Goal: Information Seeking & Learning: Learn about a topic

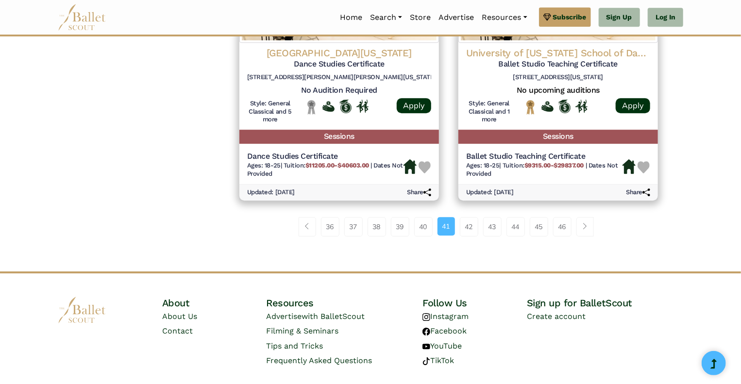
scroll to position [1341, 0]
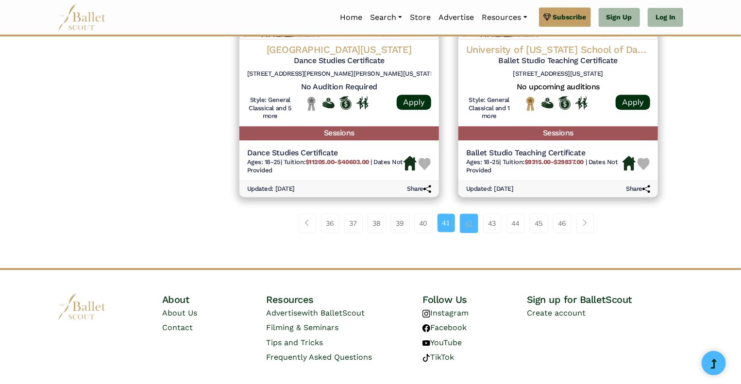
click at [470, 228] on link "42" at bounding box center [469, 223] width 18 height 19
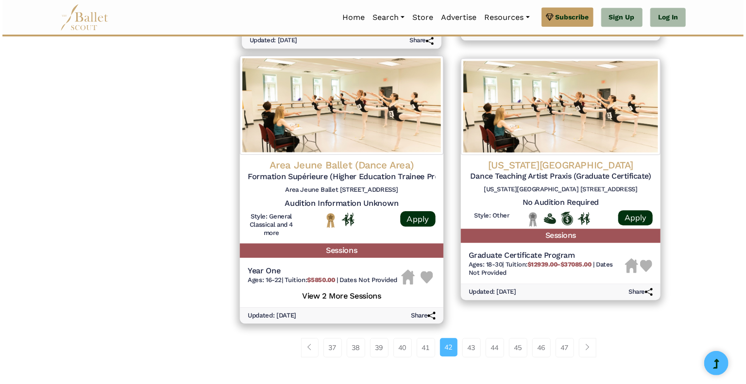
scroll to position [1214, 0]
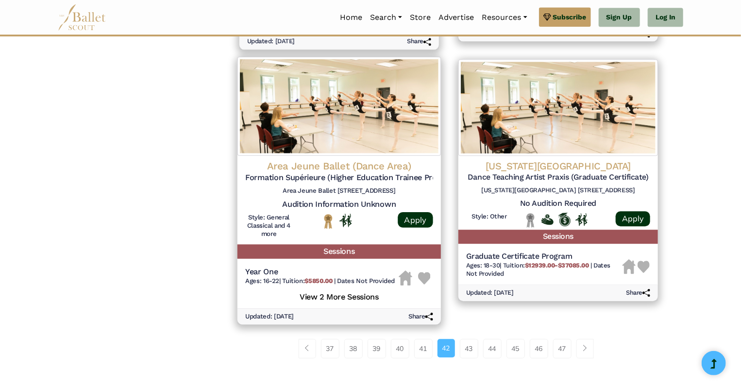
click at [352, 168] on h4 "Area Jeune Ballet (Dance Area)" at bounding box center [339, 166] width 188 height 13
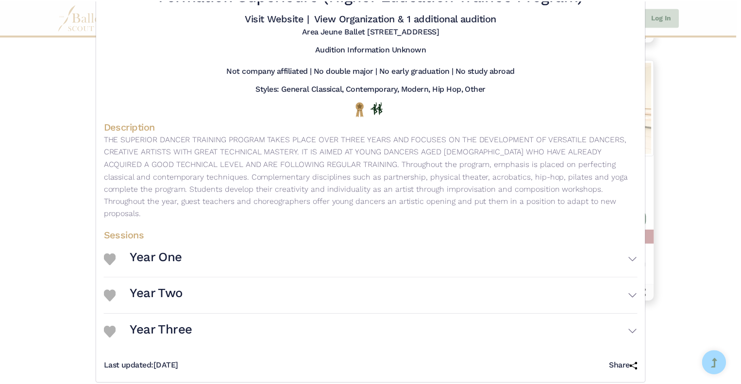
scroll to position [0, 0]
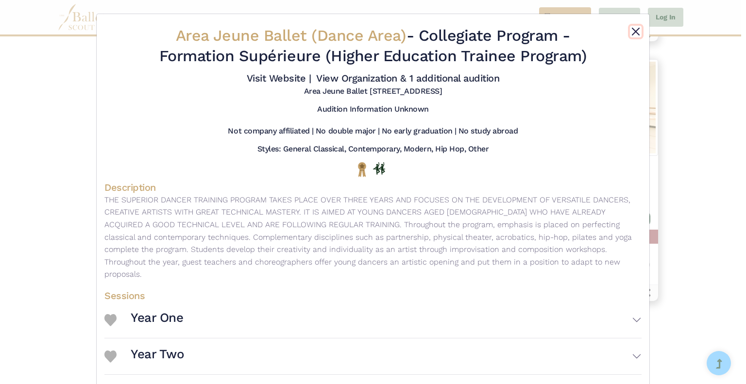
click at [634, 29] on button "Close" at bounding box center [636, 32] width 12 height 12
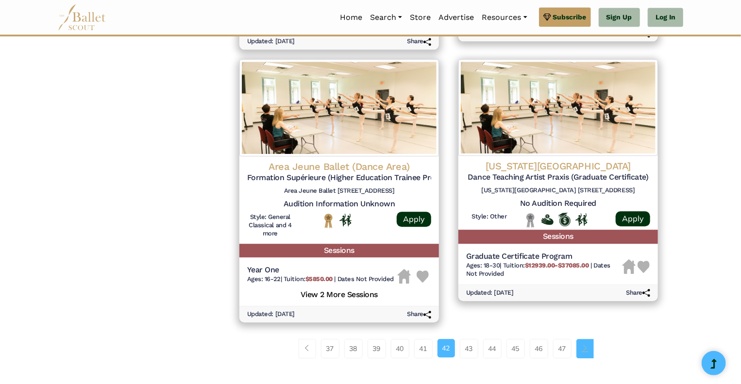
click at [594, 347] on li "Page navigation example" at bounding box center [588, 348] width 22 height 19
click at [585, 353] on link "Page navigation example" at bounding box center [584, 348] width 17 height 19
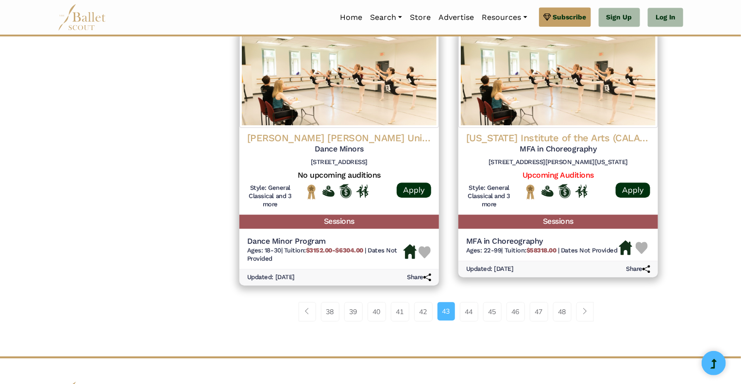
scroll to position [1256, 0]
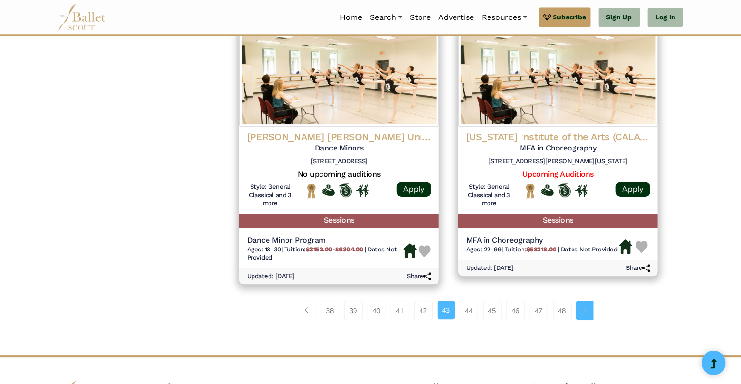
click at [588, 308] on span "Page navigation example" at bounding box center [585, 310] width 7 height 7
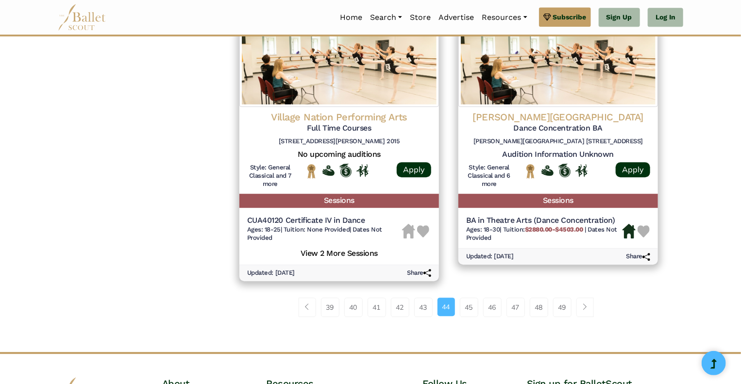
scroll to position [1316, 0]
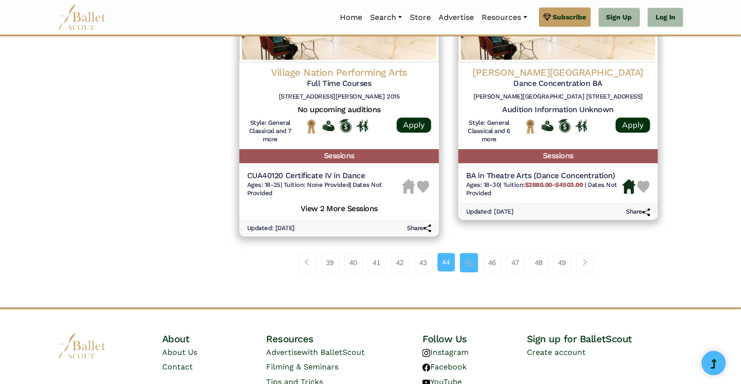
click at [471, 262] on link "45" at bounding box center [469, 262] width 18 height 19
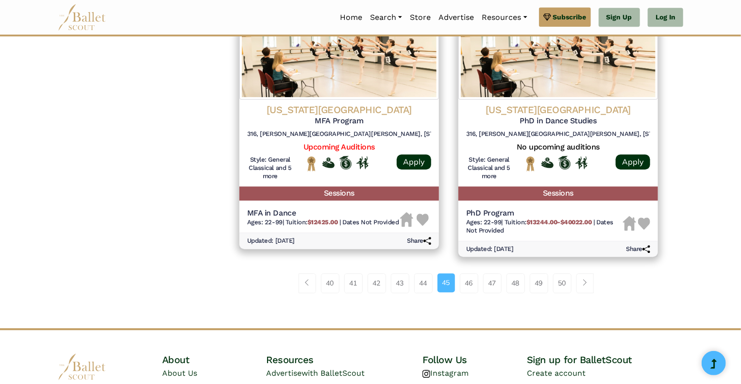
scroll to position [1293, 0]
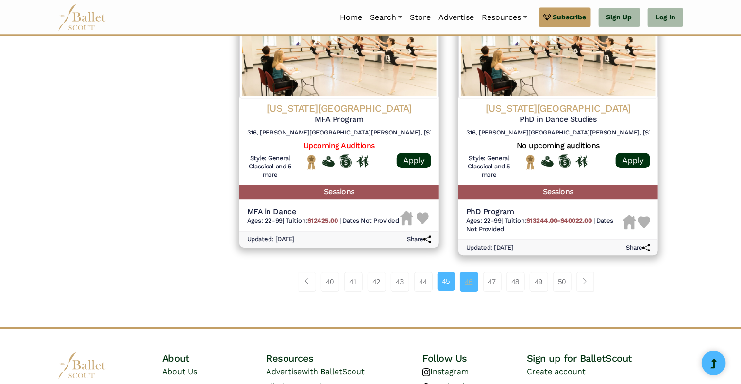
click at [472, 285] on link "46" at bounding box center [469, 281] width 18 height 19
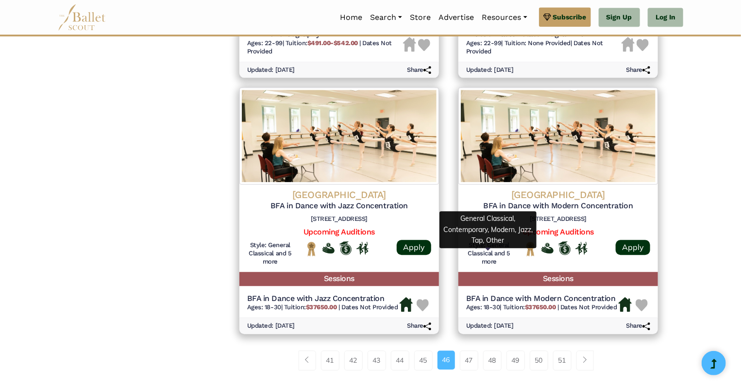
scroll to position [1172, 0]
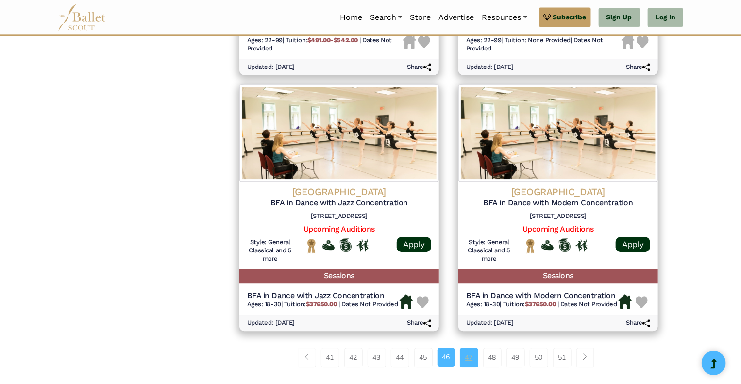
click at [473, 367] on link "47" at bounding box center [469, 357] width 18 height 19
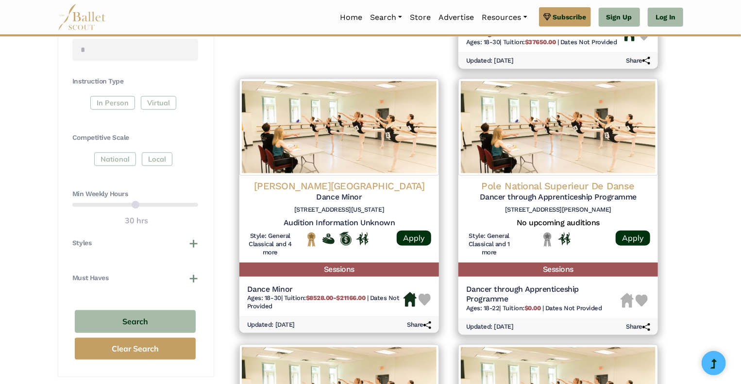
scroll to position [411, 0]
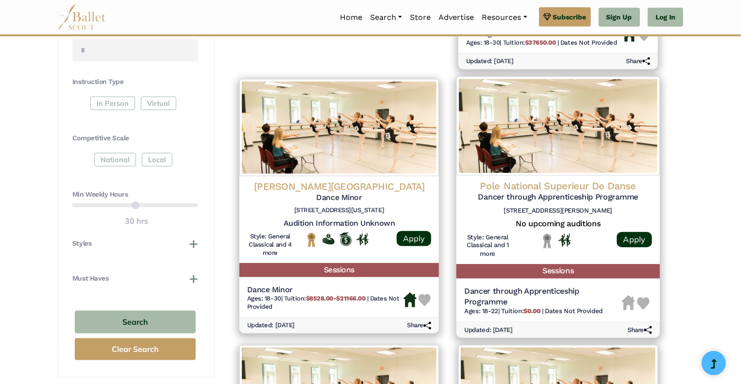
click at [545, 172] on img at bounding box center [557, 125] width 203 height 99
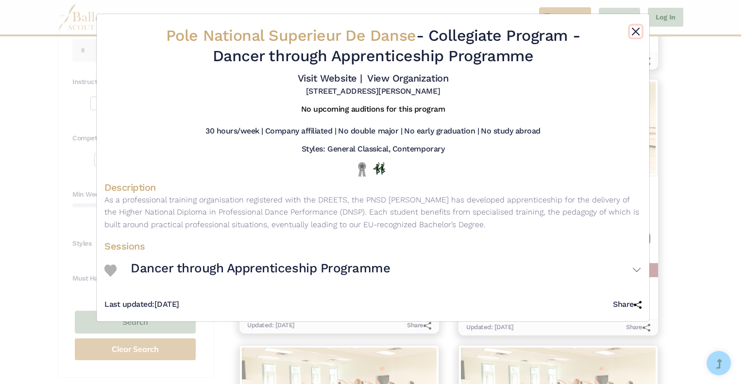
click at [631, 33] on button "Close" at bounding box center [636, 32] width 12 height 12
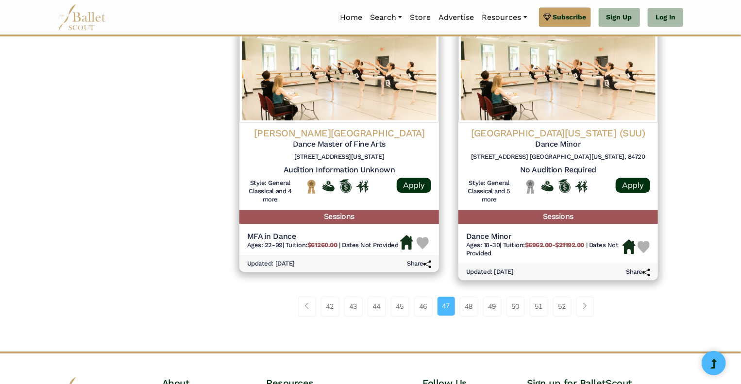
scroll to position [1280, 0]
click at [473, 306] on link "48" at bounding box center [469, 306] width 18 height 19
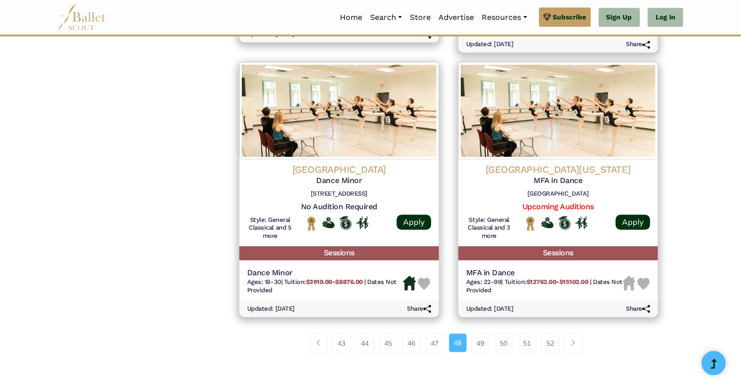
scroll to position [1243, 0]
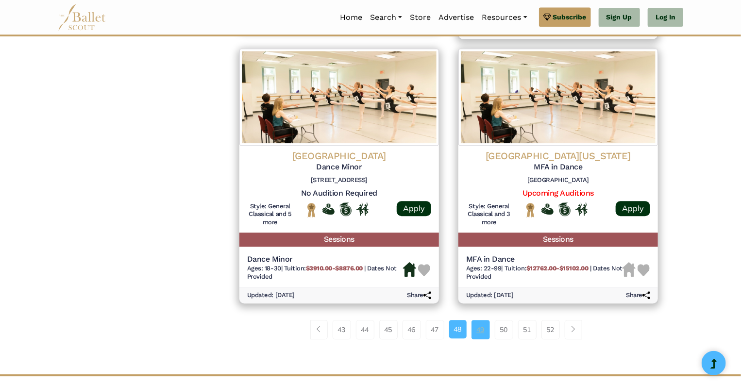
click at [479, 333] on link "49" at bounding box center [481, 329] width 18 height 19
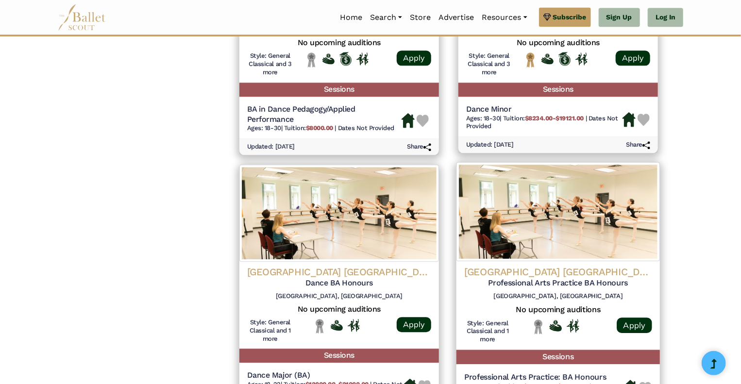
scroll to position [1111, 0]
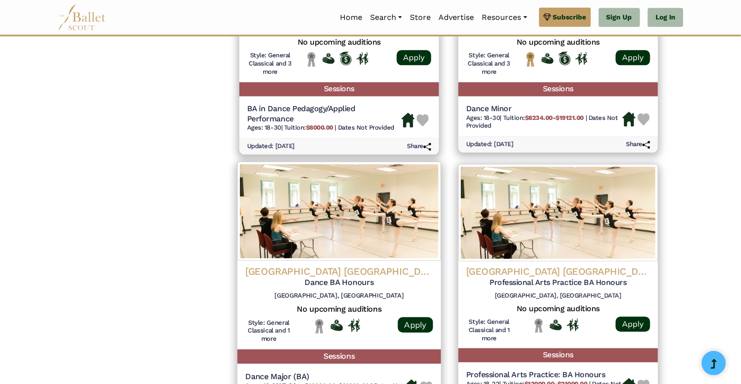
click at [371, 244] on img at bounding box center [338, 211] width 203 height 99
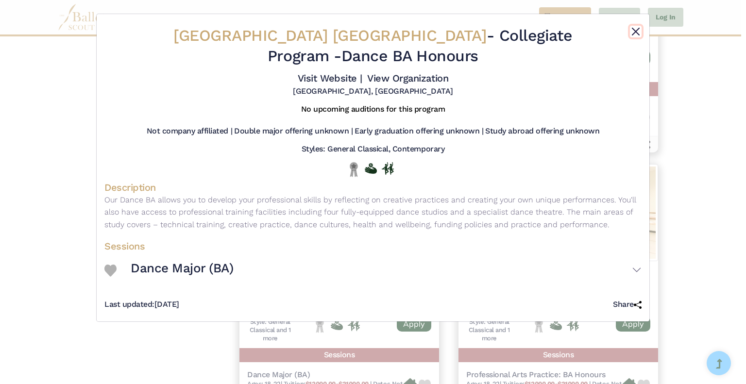
click at [634, 34] on button "Close" at bounding box center [636, 32] width 12 height 12
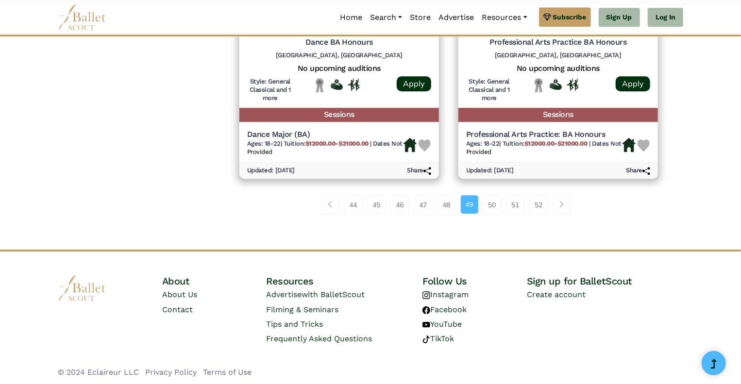
scroll to position [1354, 0]
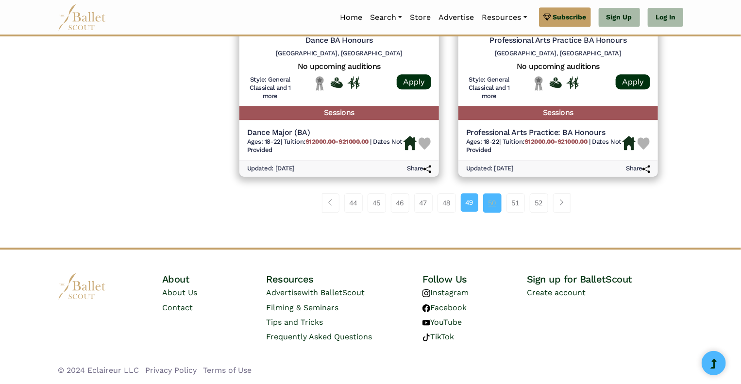
click at [496, 208] on link "50" at bounding box center [492, 202] width 18 height 19
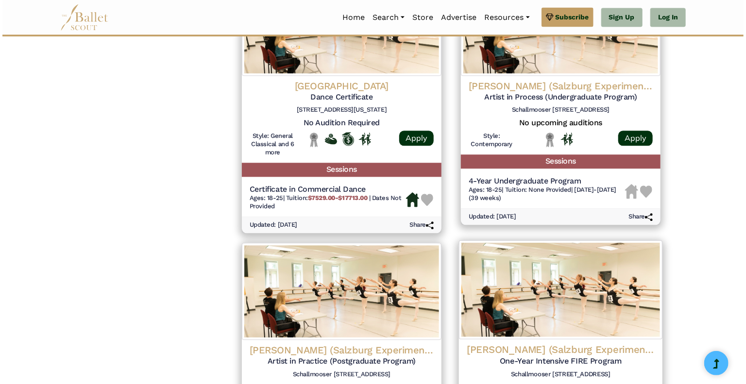
scroll to position [1041, 0]
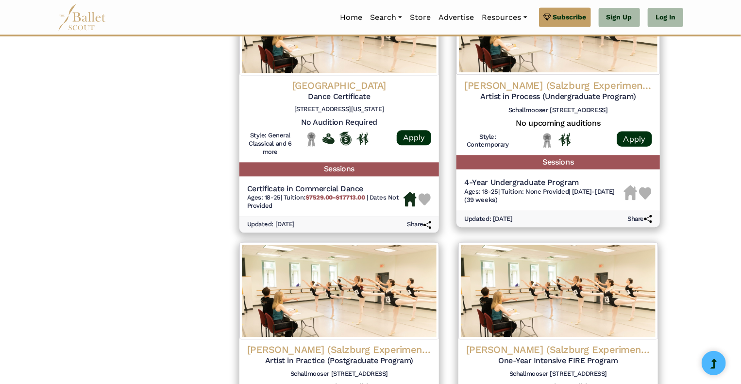
click at [502, 82] on h4 "SEAD (Salzburg Experimental Academy of Dance)" at bounding box center [558, 84] width 188 height 13
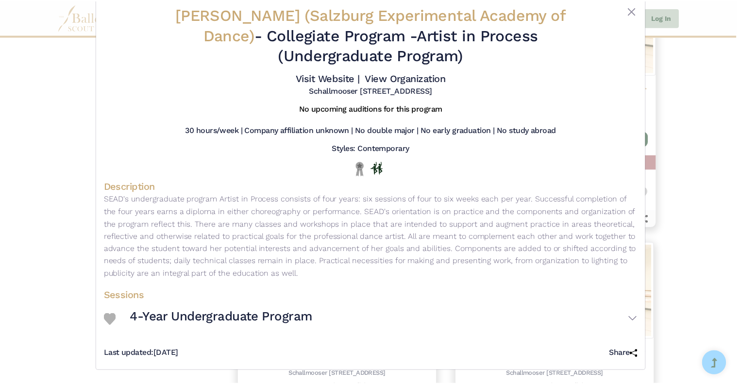
scroll to position [0, 0]
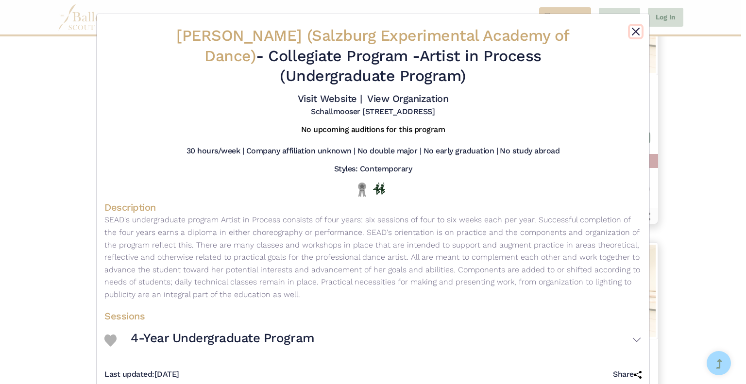
click at [631, 33] on button "Close" at bounding box center [636, 32] width 12 height 12
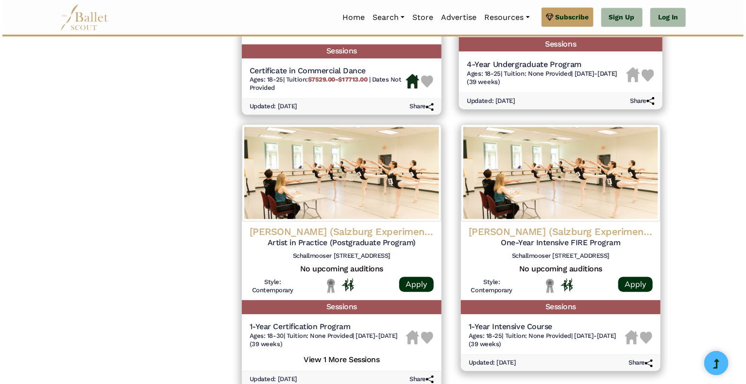
scroll to position [1163, 0]
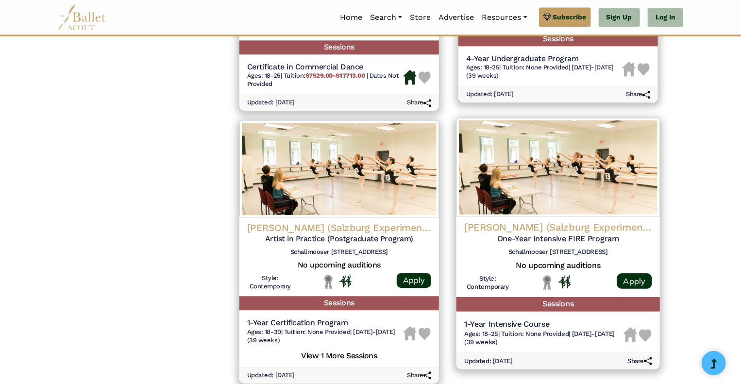
click at [547, 221] on h4 "SEAD (Salzburg Experimental Academy of Dance)" at bounding box center [558, 227] width 188 height 13
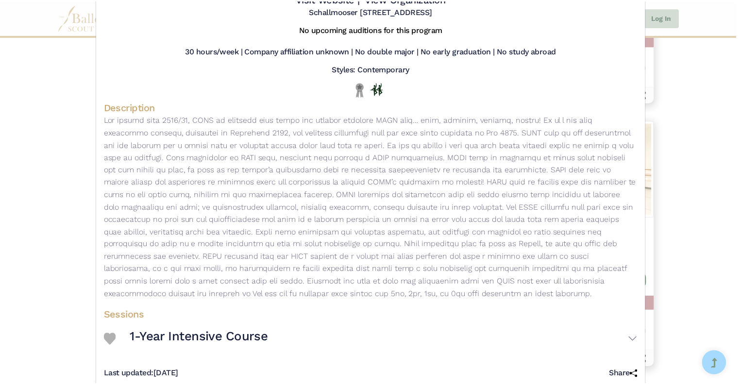
scroll to position [0, 0]
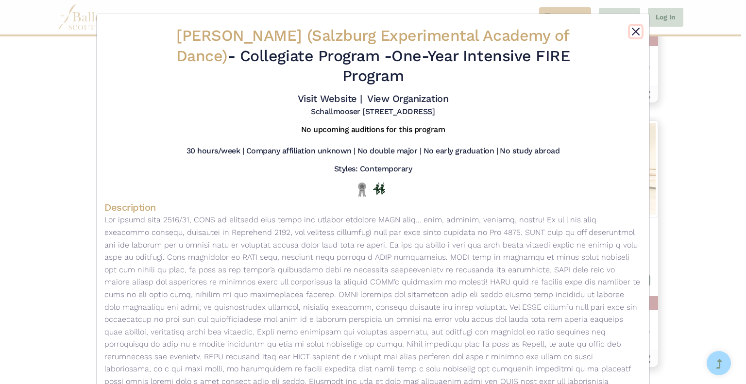
click at [630, 28] on button "Close" at bounding box center [636, 32] width 12 height 12
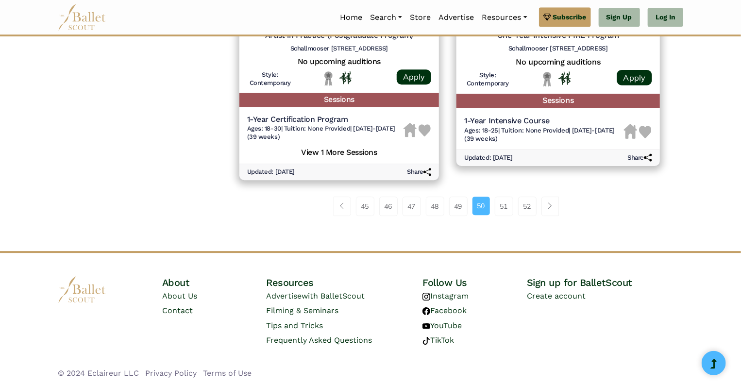
scroll to position [1368, 0]
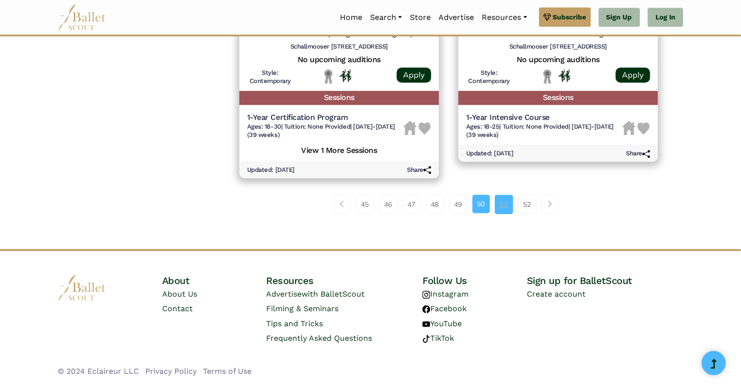
click at [502, 210] on link "51" at bounding box center [504, 204] width 18 height 19
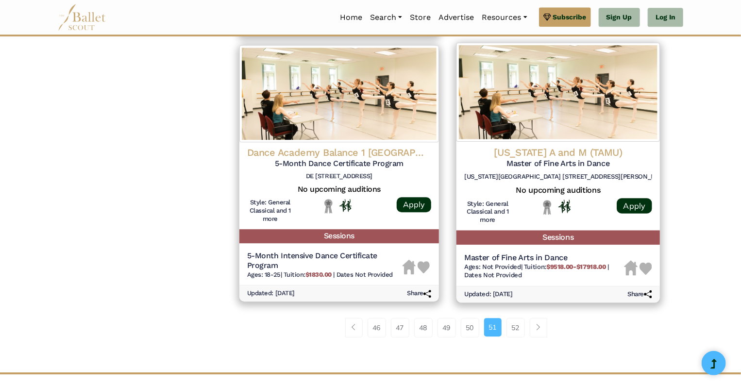
scroll to position [1255, 0]
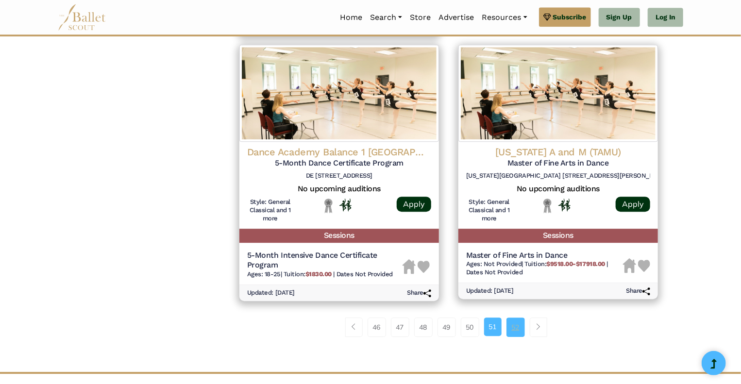
click at [515, 324] on link "52" at bounding box center [515, 327] width 18 height 19
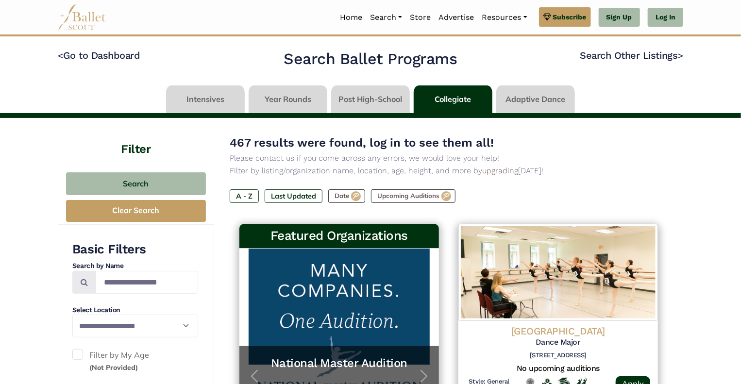
click at [367, 103] on link at bounding box center [370, 99] width 79 height 28
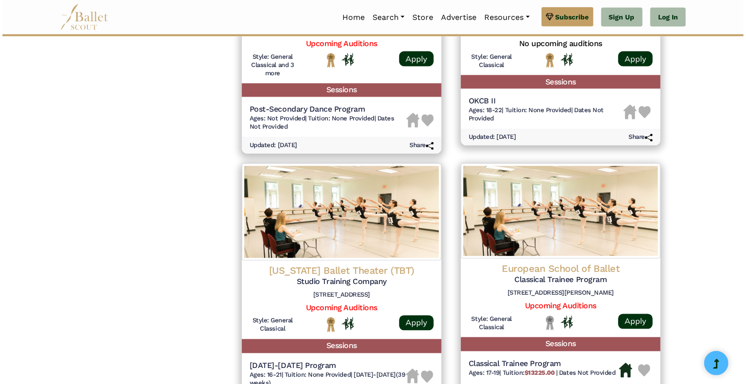
scroll to position [839, 0]
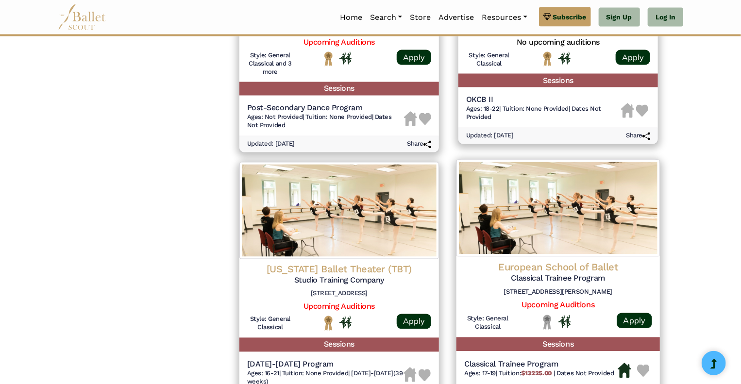
click at [565, 270] on h4 "European School of Ballet" at bounding box center [558, 267] width 188 height 13
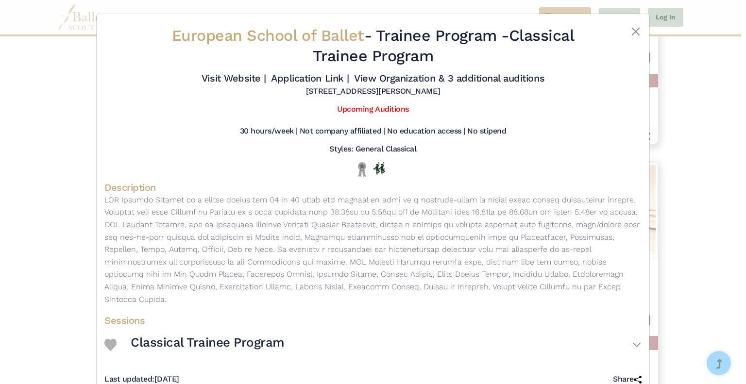
drag, startPoint x: 429, startPoint y: 56, endPoint x: 160, endPoint y: 28, distance: 270.5
click at [160, 28] on h2 "European School of Ballet - Trainee Program - Classical Trainee Program" at bounding box center [373, 46] width 448 height 40
copy h2 "European School of Ballet - Trainee Program - Classical Trainee Program"
click at [152, 135] on div "30 hours/week | Not company affiliated | No education access | No stipend" at bounding box center [372, 133] width 537 height 14
copy h2 "Trainee Program - Classical Trainee Program"
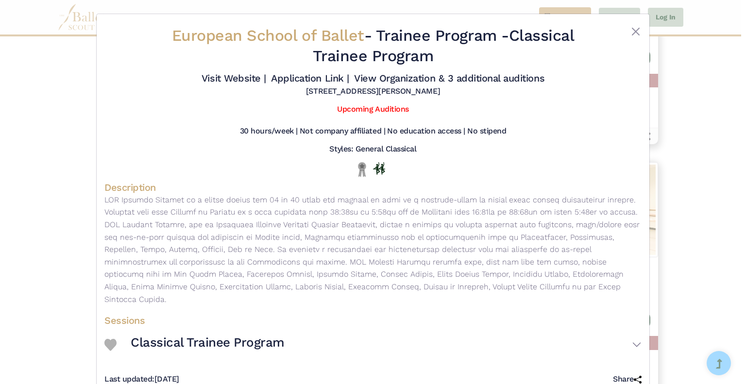
scroll to position [13, 0]
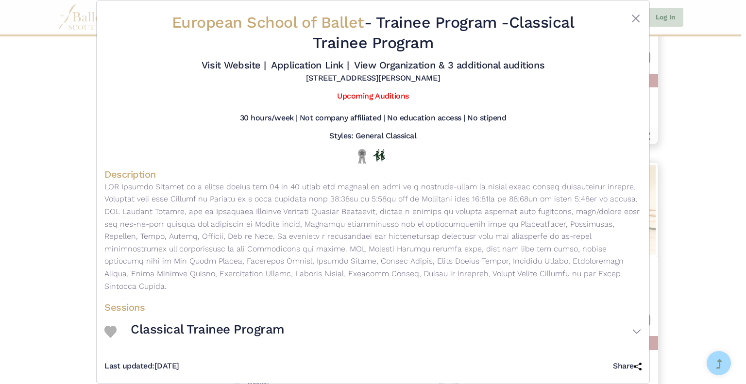
drag, startPoint x: 430, startPoint y: 57, endPoint x: 275, endPoint y: 396, distance: 372.4
click at [275, 384] on html "Premium Feature Make this audition season count. Upgrade to premium for access …" at bounding box center [373, 16] width 746 height 1711
click at [203, 116] on div "30 hours/week | Not company affiliated | No education access | No stipend" at bounding box center [372, 120] width 537 height 14
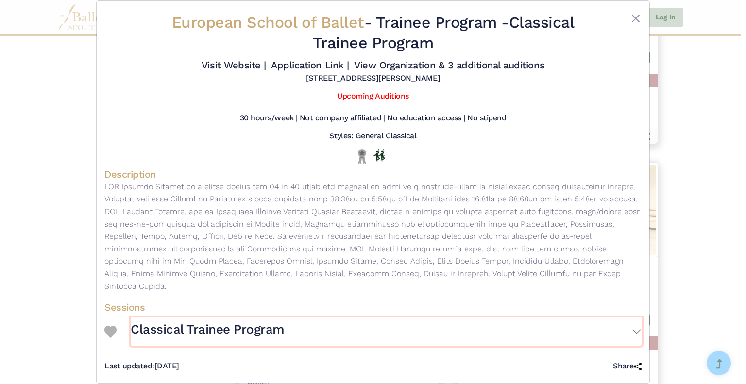
click at [633, 319] on button "Classical Trainee Program" at bounding box center [386, 332] width 511 height 28
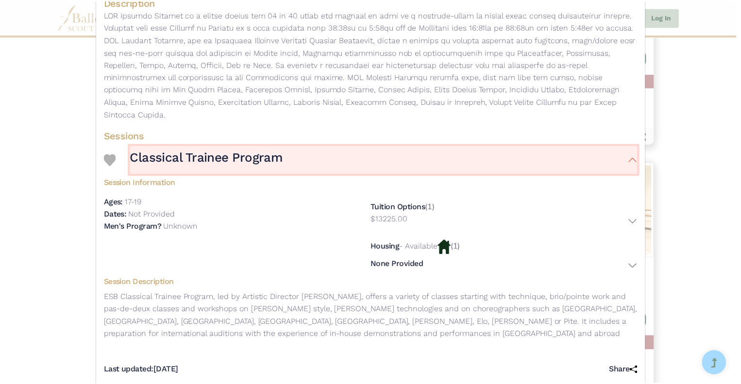
scroll to position [186, 0]
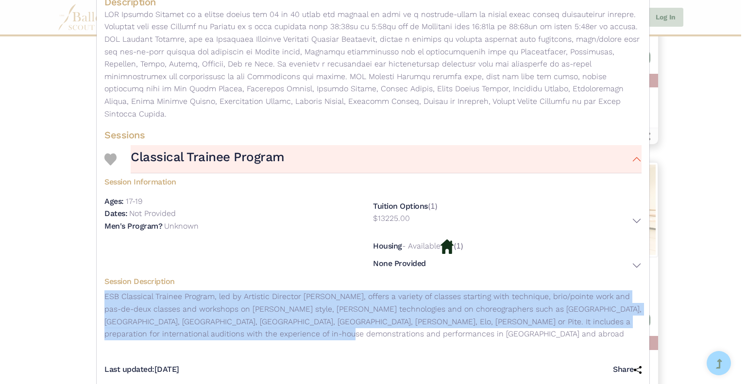
drag, startPoint x: 281, startPoint y: 321, endPoint x: 97, endPoint y: 287, distance: 187.2
click at [97, 287] on div "European School of Ballet - Trainee Program - Classical Trainee Program Visit W…" at bounding box center [373, 108] width 553 height 558
copy p "ESB Classical Trainee Program, led by Artistic Director Olivier Wecxsteen, offe…"
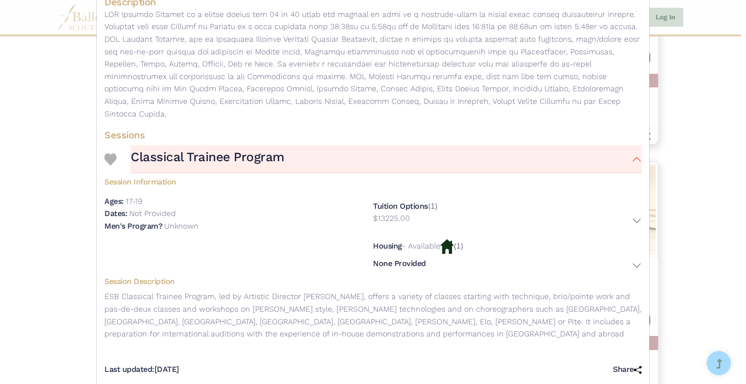
click at [47, 219] on div "European School of Ballet - Trainee Program - Classical Trainee Program Visit W…" at bounding box center [373, 192] width 746 height 384
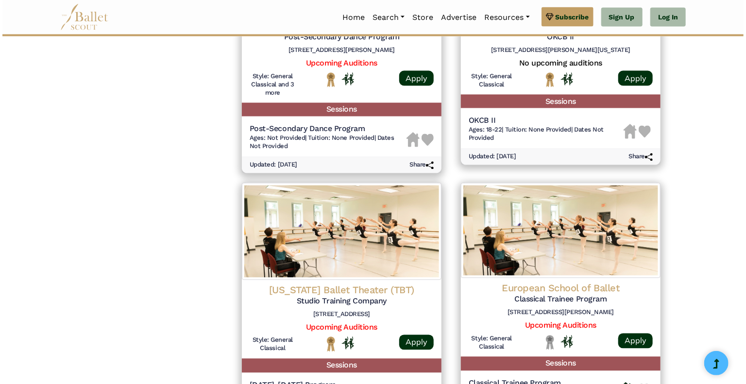
scroll to position [813, 0]
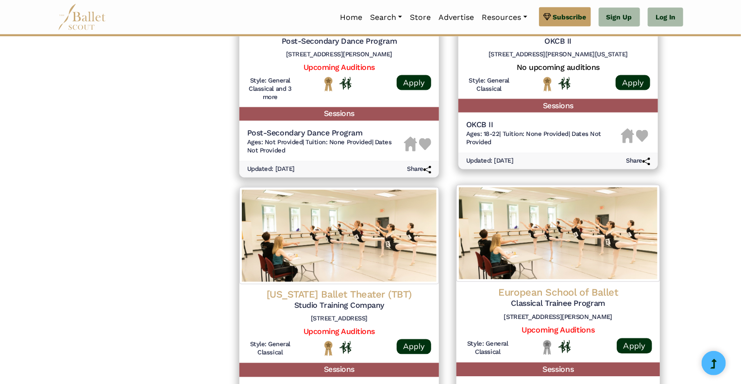
click at [483, 251] on img at bounding box center [557, 233] width 203 height 97
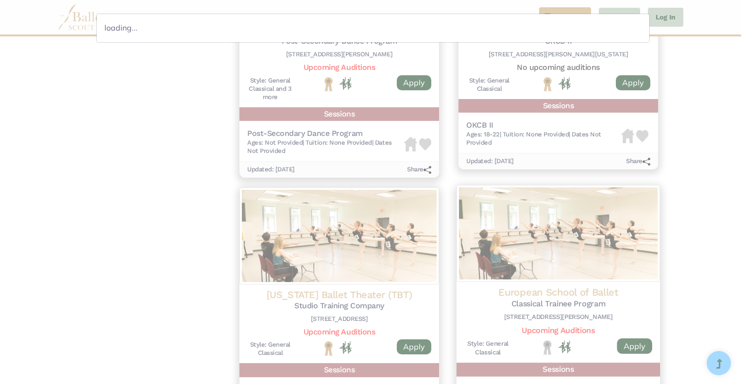
scroll to position [0, 0]
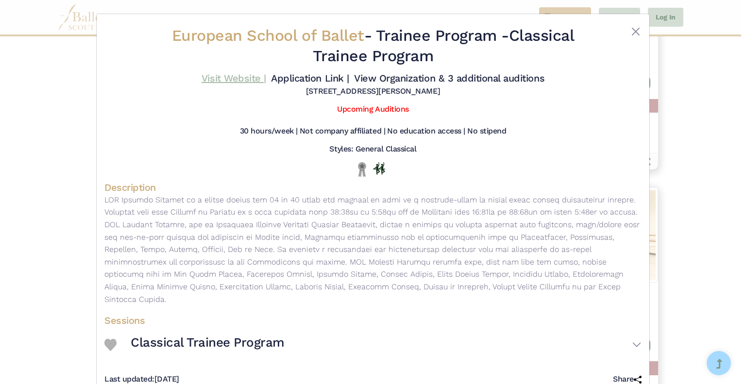
click at [236, 79] on link "Visit Website |" at bounding box center [234, 78] width 65 height 12
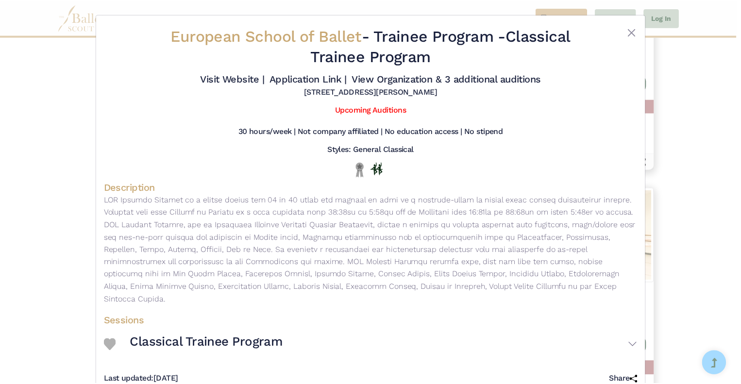
scroll to position [13, 0]
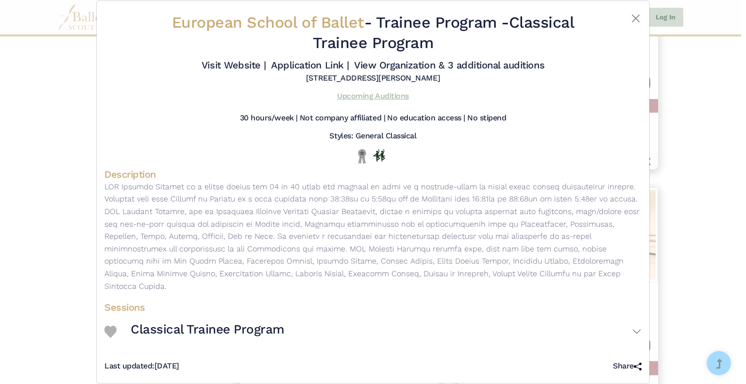
click at [389, 97] on link "Upcoming Auditions" at bounding box center [372, 95] width 71 height 9
click at [631, 19] on button "Close" at bounding box center [636, 19] width 12 height 12
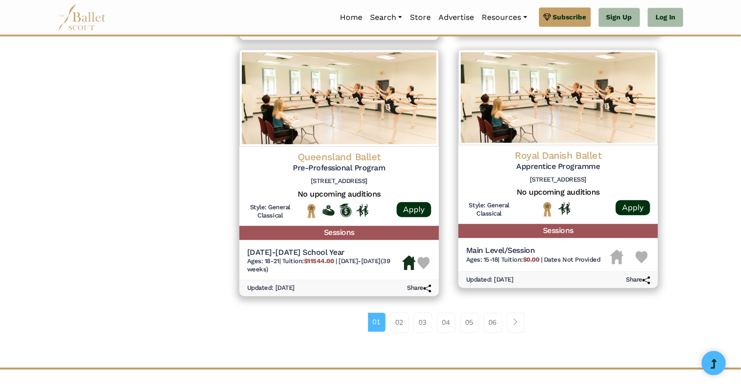
scroll to position [1209, 0]
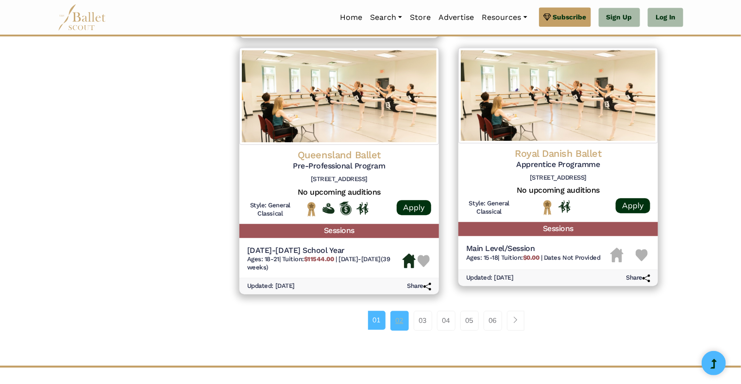
click at [403, 322] on link "02" at bounding box center [399, 320] width 18 height 19
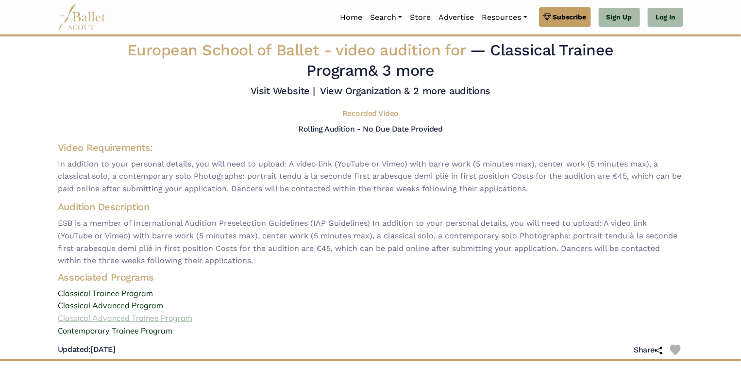
click at [133, 320] on link "Classical Advanced Trainee Program" at bounding box center [370, 318] width 641 height 13
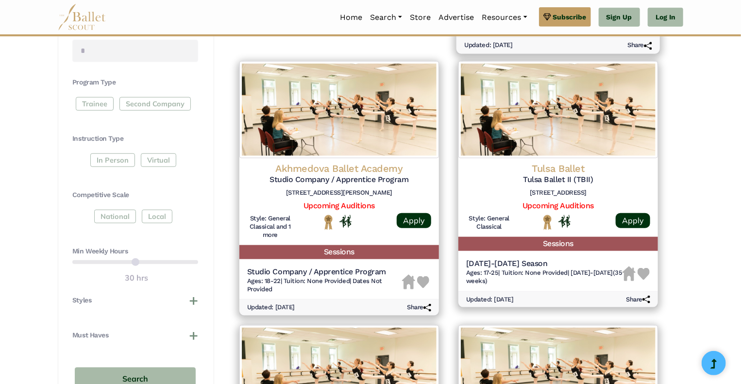
scroll to position [328, 0]
